Goal: Check status: Check status

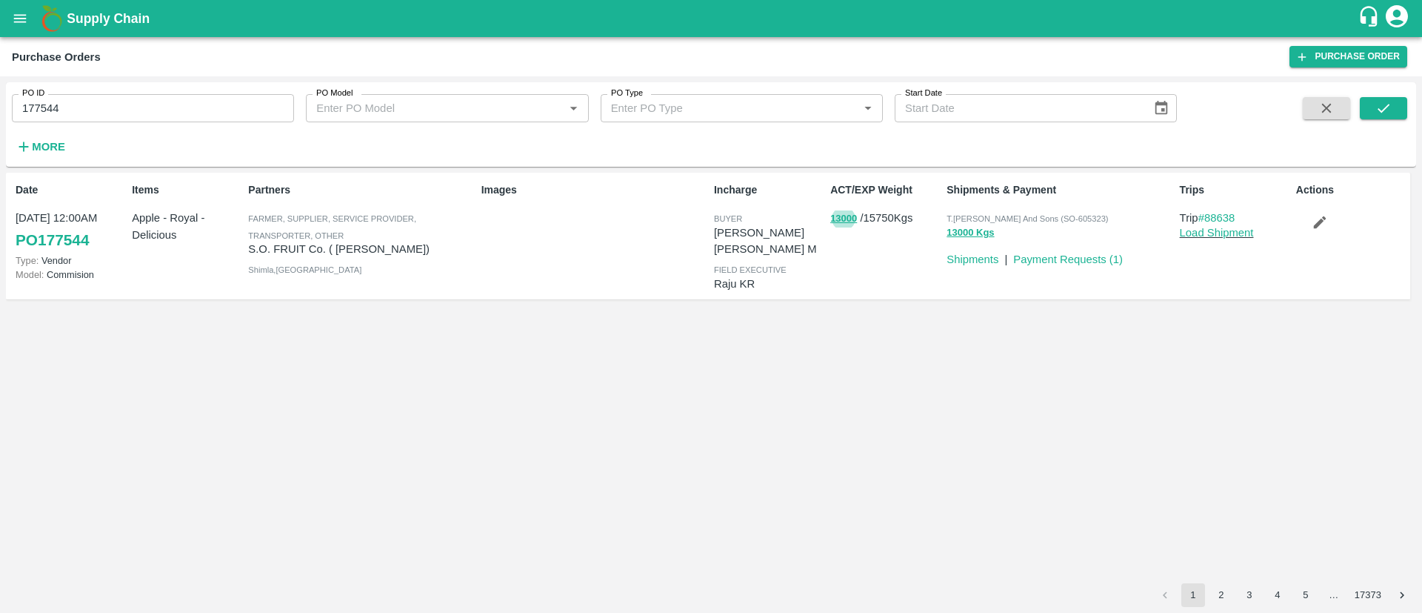
click at [91, 99] on input "177544" at bounding box center [153, 108] width 282 height 28
paste input "text"
click at [91, 99] on input "177544" at bounding box center [153, 108] width 282 height 28
type input "178809"
click at [1378, 101] on icon "submit" at bounding box center [1384, 108] width 16 height 16
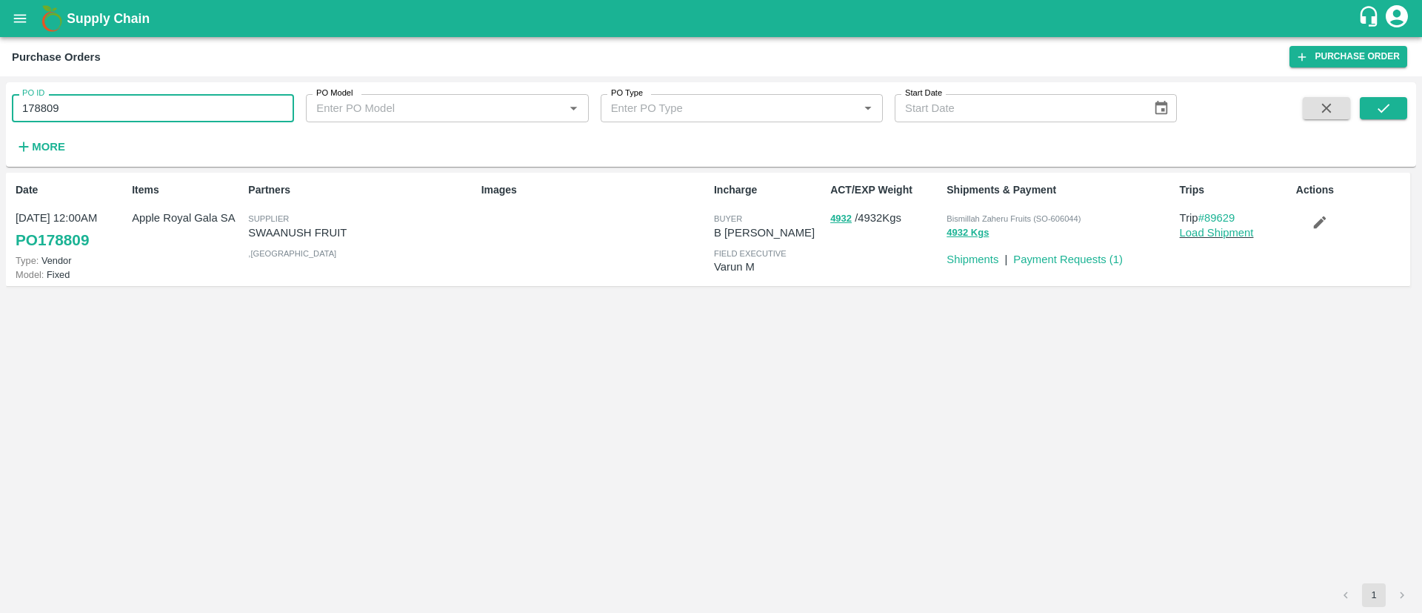
click at [76, 112] on input "178809" at bounding box center [153, 108] width 282 height 28
copy p "SWAANUSH FRUIT"
drag, startPoint x: 252, startPoint y: 233, endPoint x: 361, endPoint y: 229, distance: 109.0
click at [361, 229] on p "SWAANUSH FRUIT" at bounding box center [361, 232] width 227 height 16
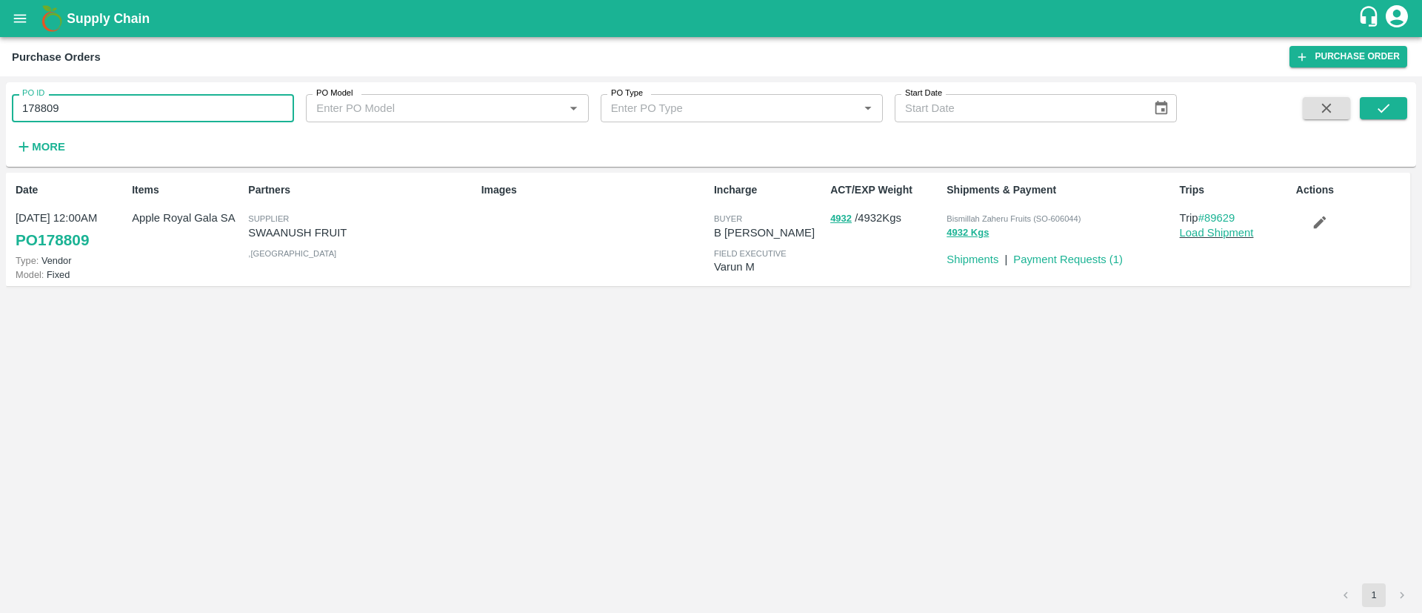
click at [40, 110] on input "178809" at bounding box center [153, 108] width 282 height 28
